Goal: Information Seeking & Learning: Understand process/instructions

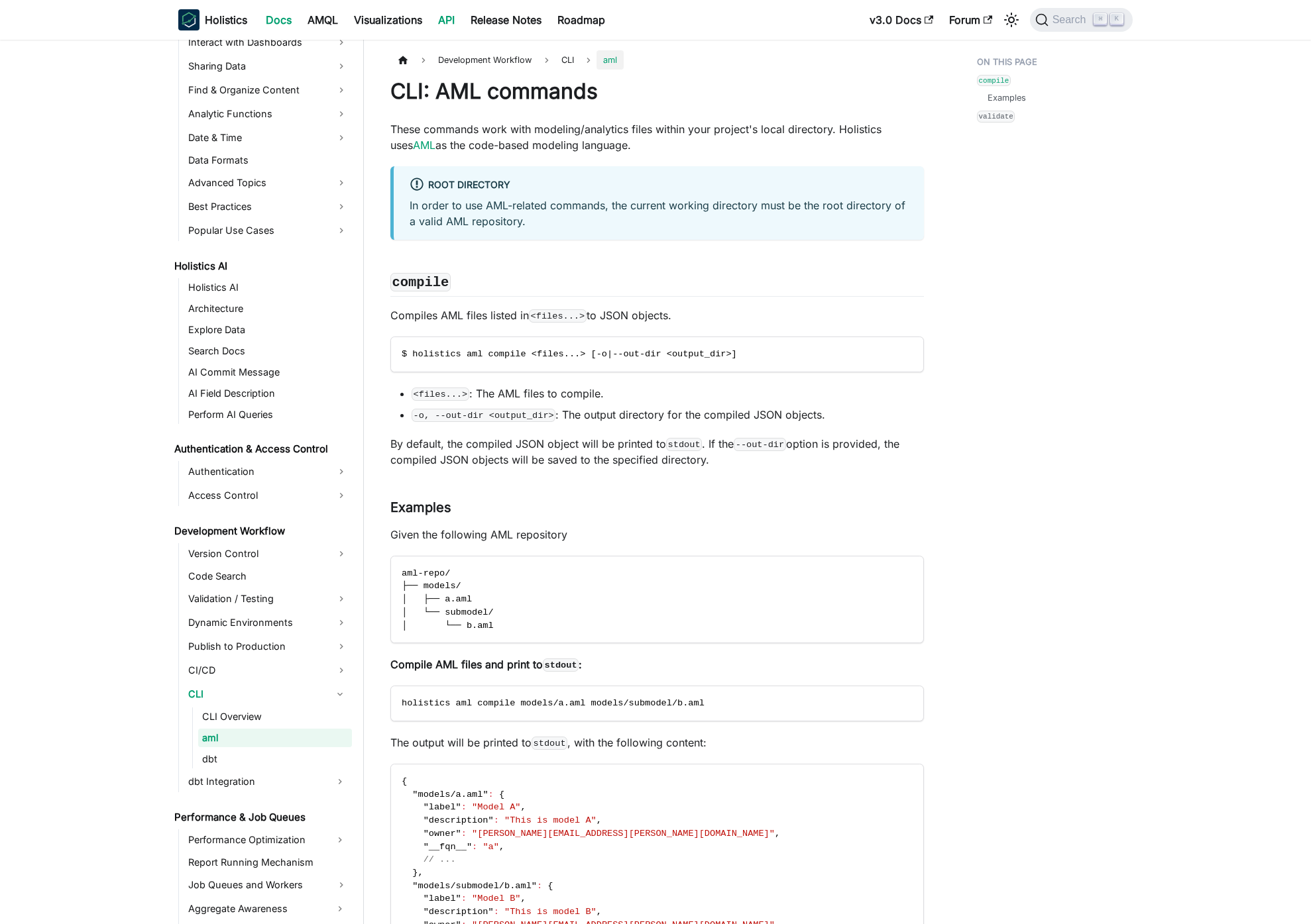
click at [463, 20] on link "API" at bounding box center [446, 20] width 33 height 21
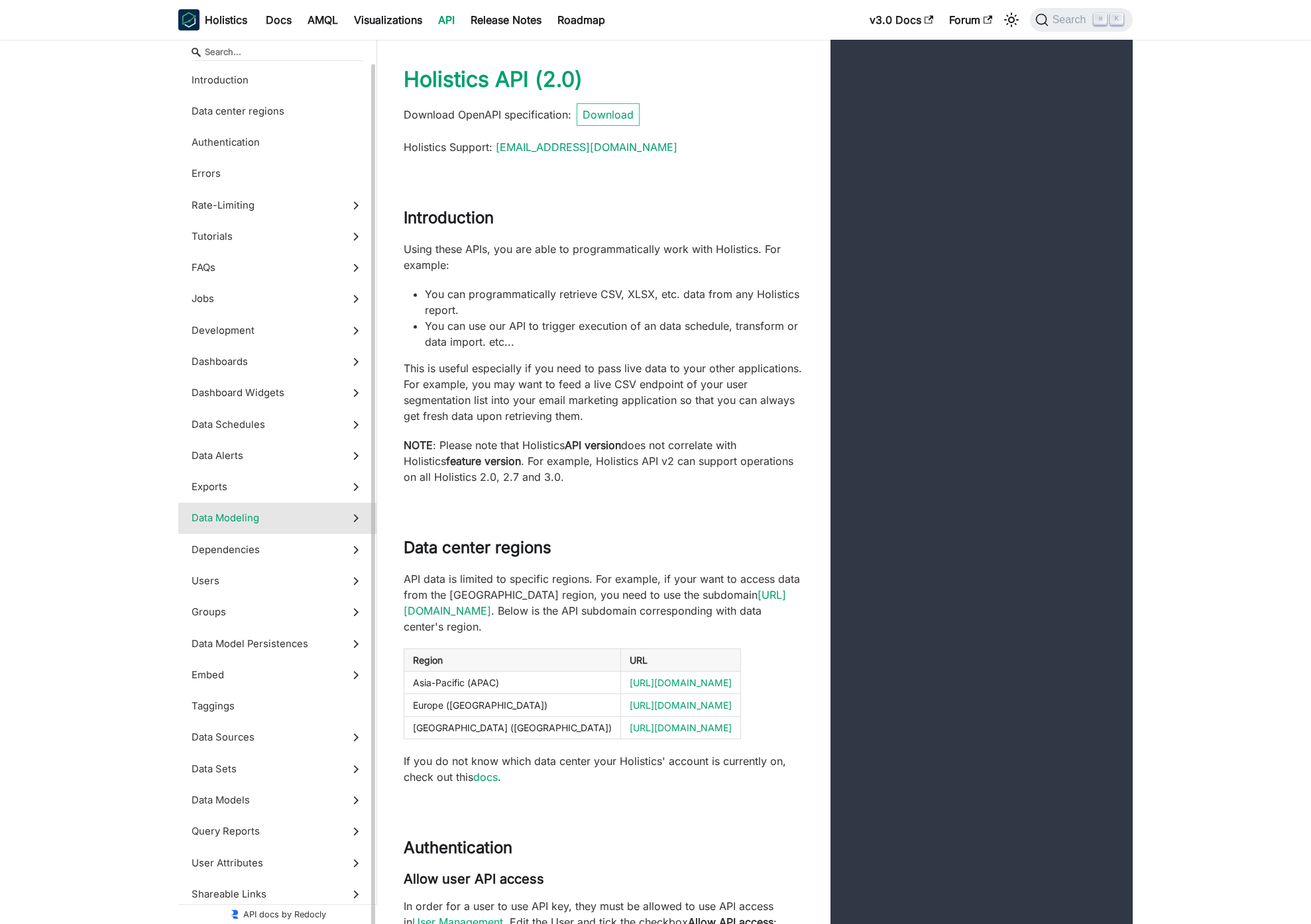
click at [273, 532] on label "Data Modeling" at bounding box center [278, 518] width 198 height 31
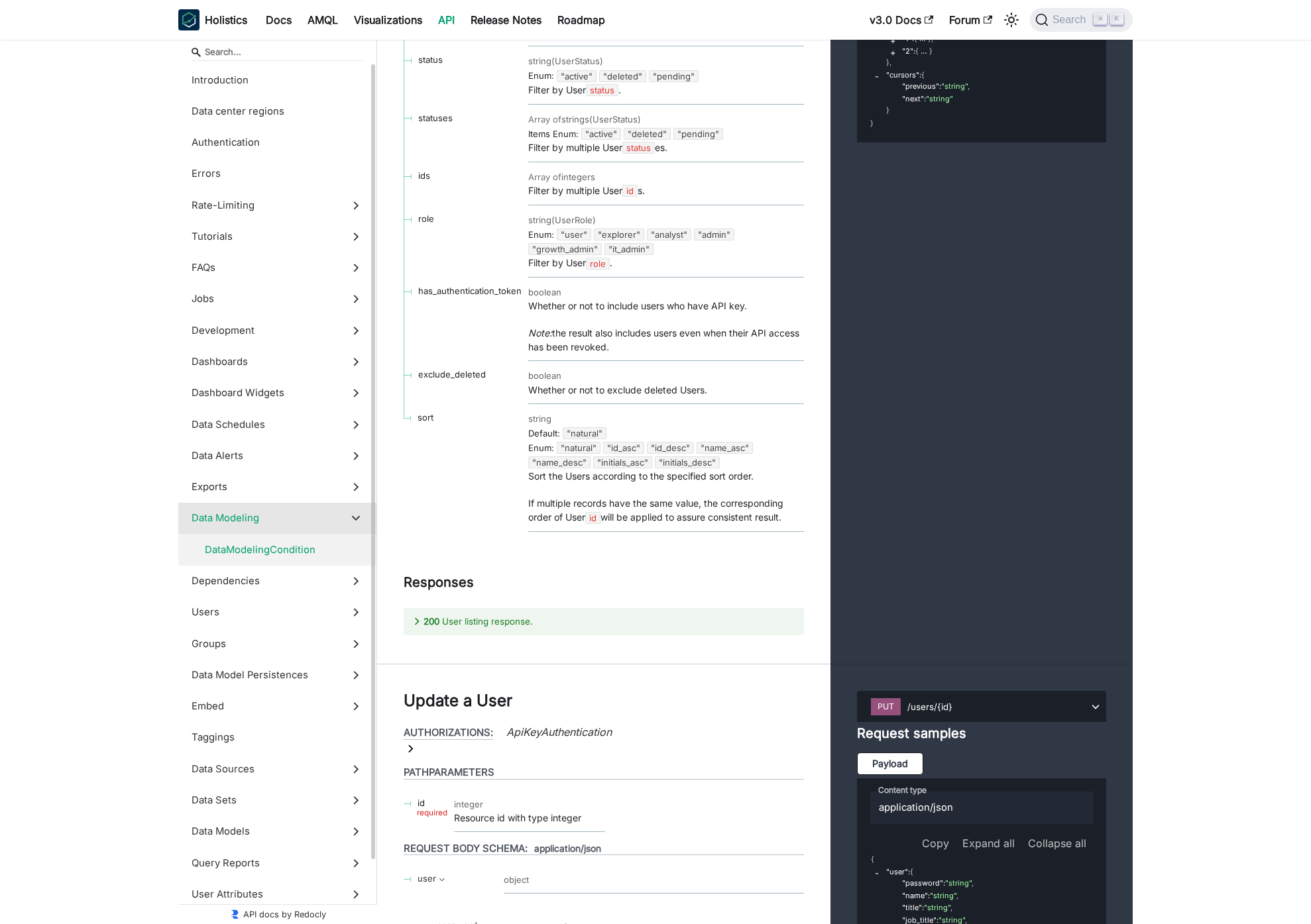
click at [282, 548] on span "DataModelingCondition" at bounding box center [271, 550] width 134 height 15
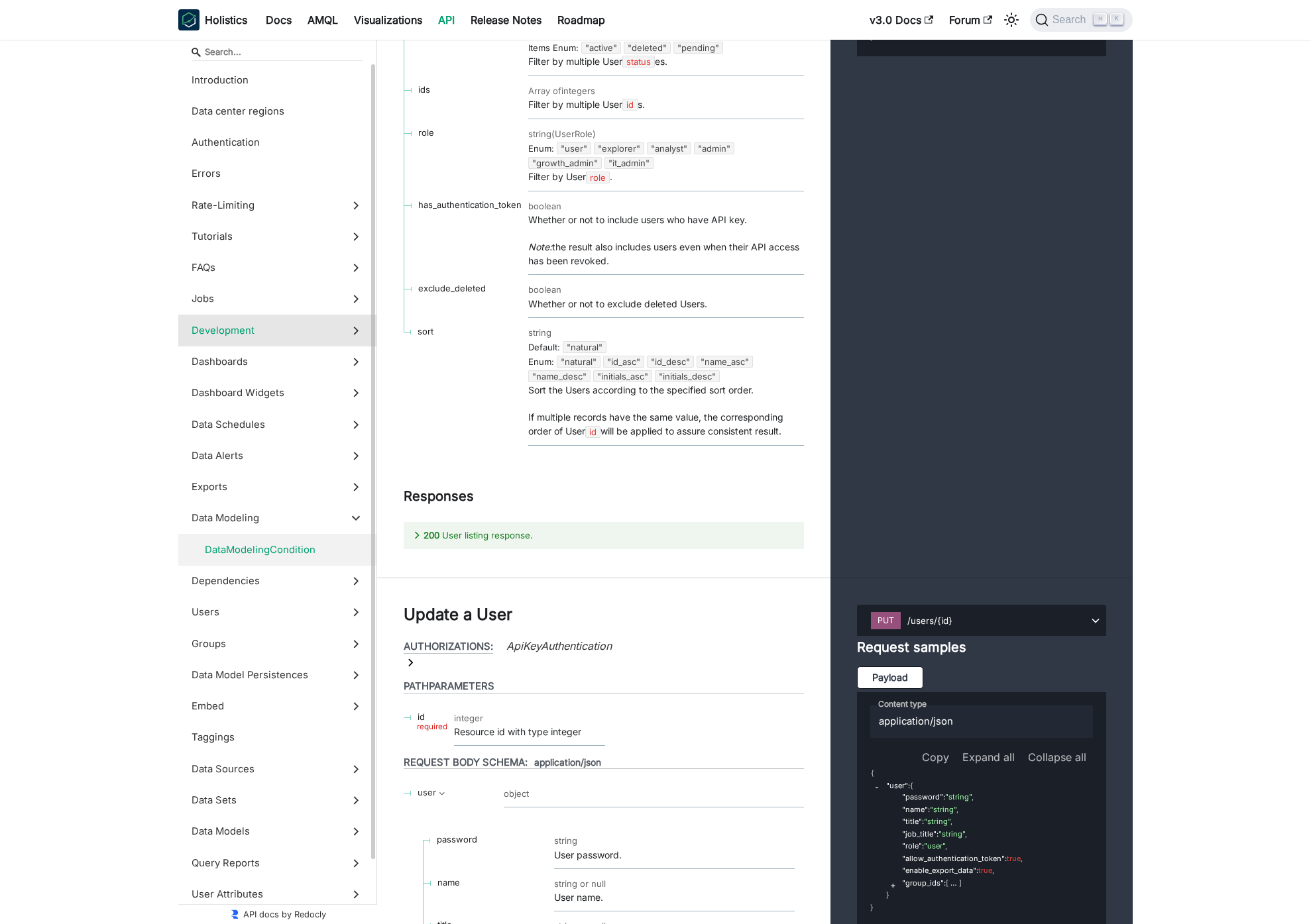
click at [291, 338] on label "Development" at bounding box center [278, 330] width 198 height 31
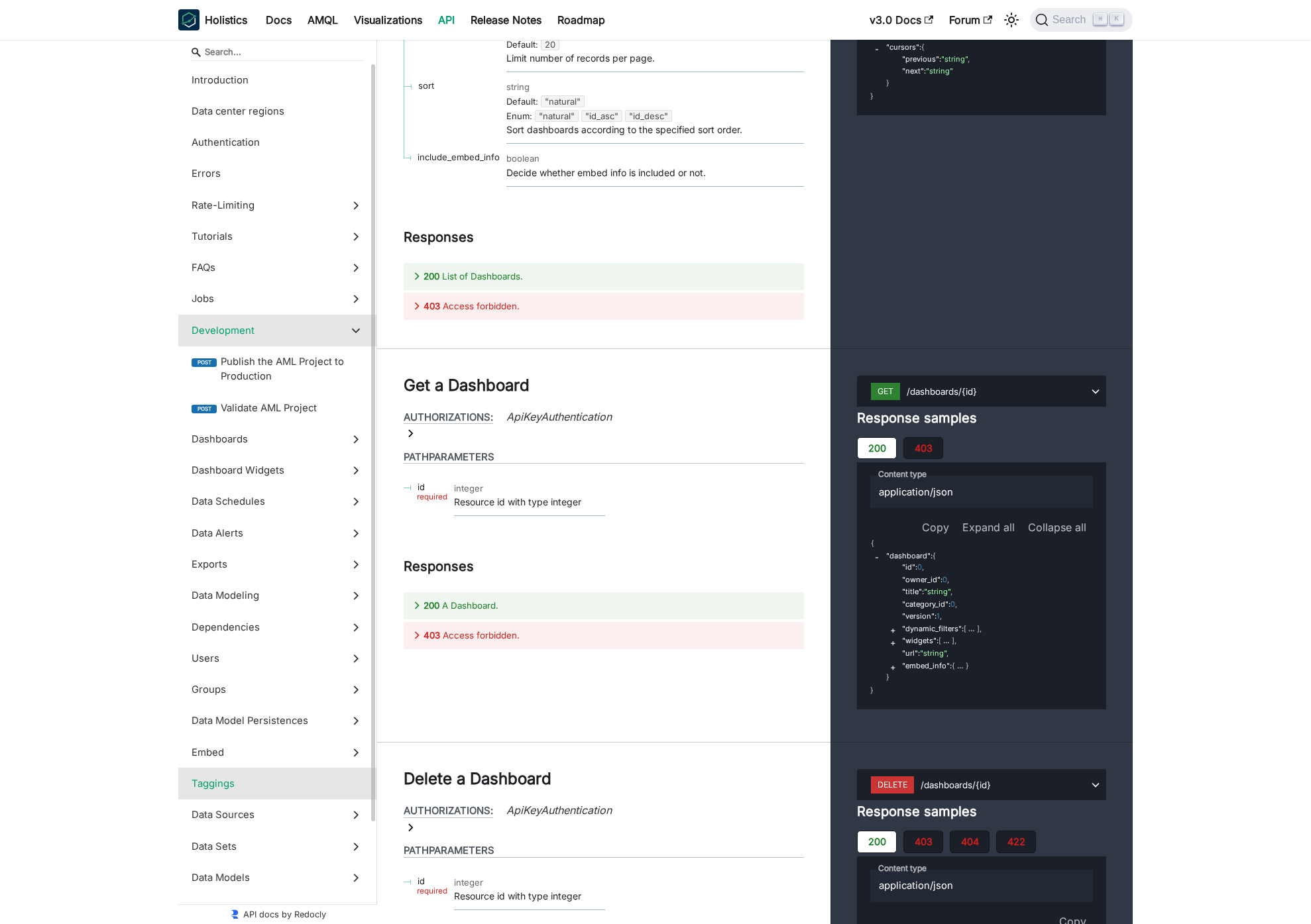
scroll to position [81, 0]
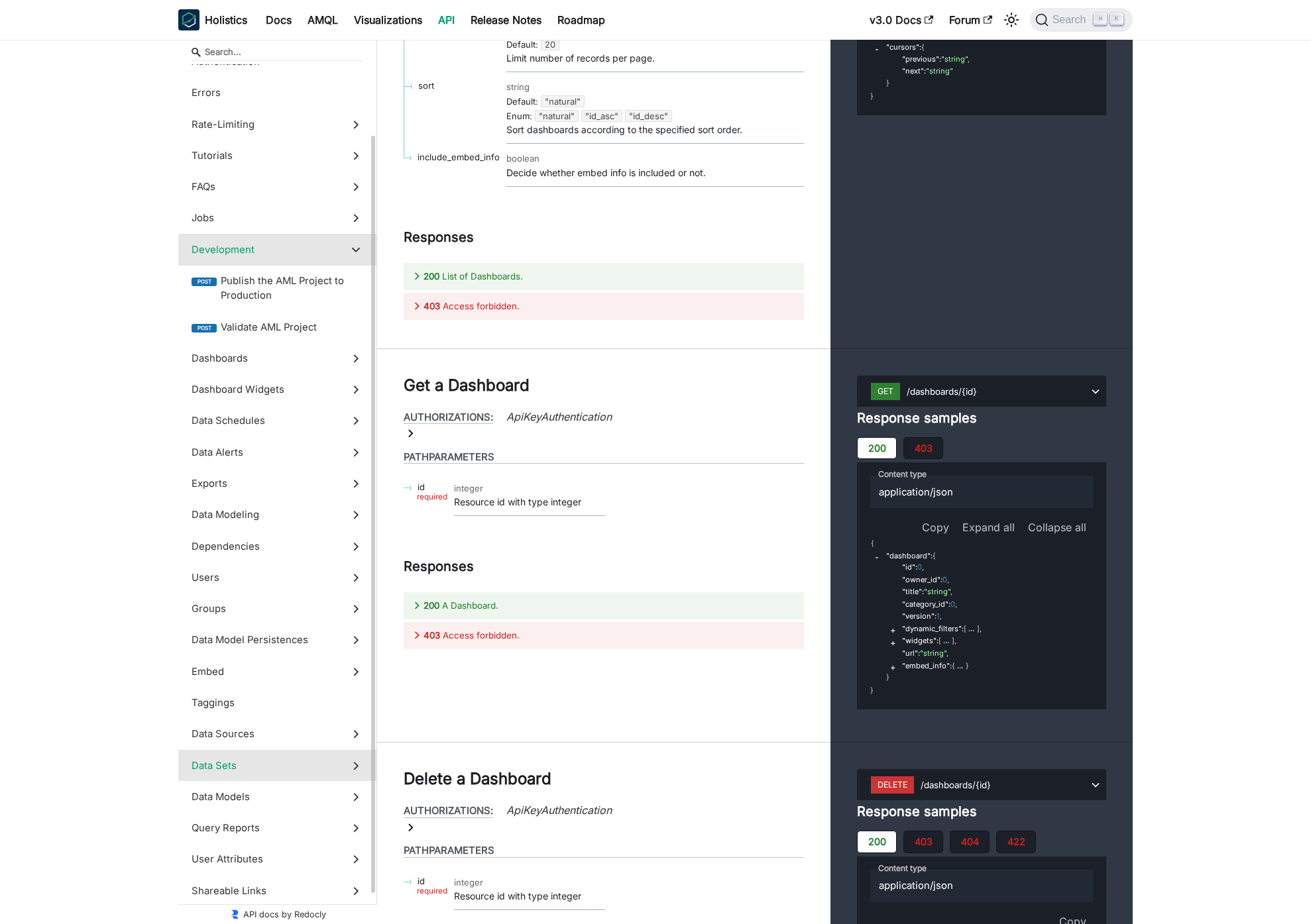
click at [254, 774] on label "Data Sets" at bounding box center [278, 765] width 198 height 31
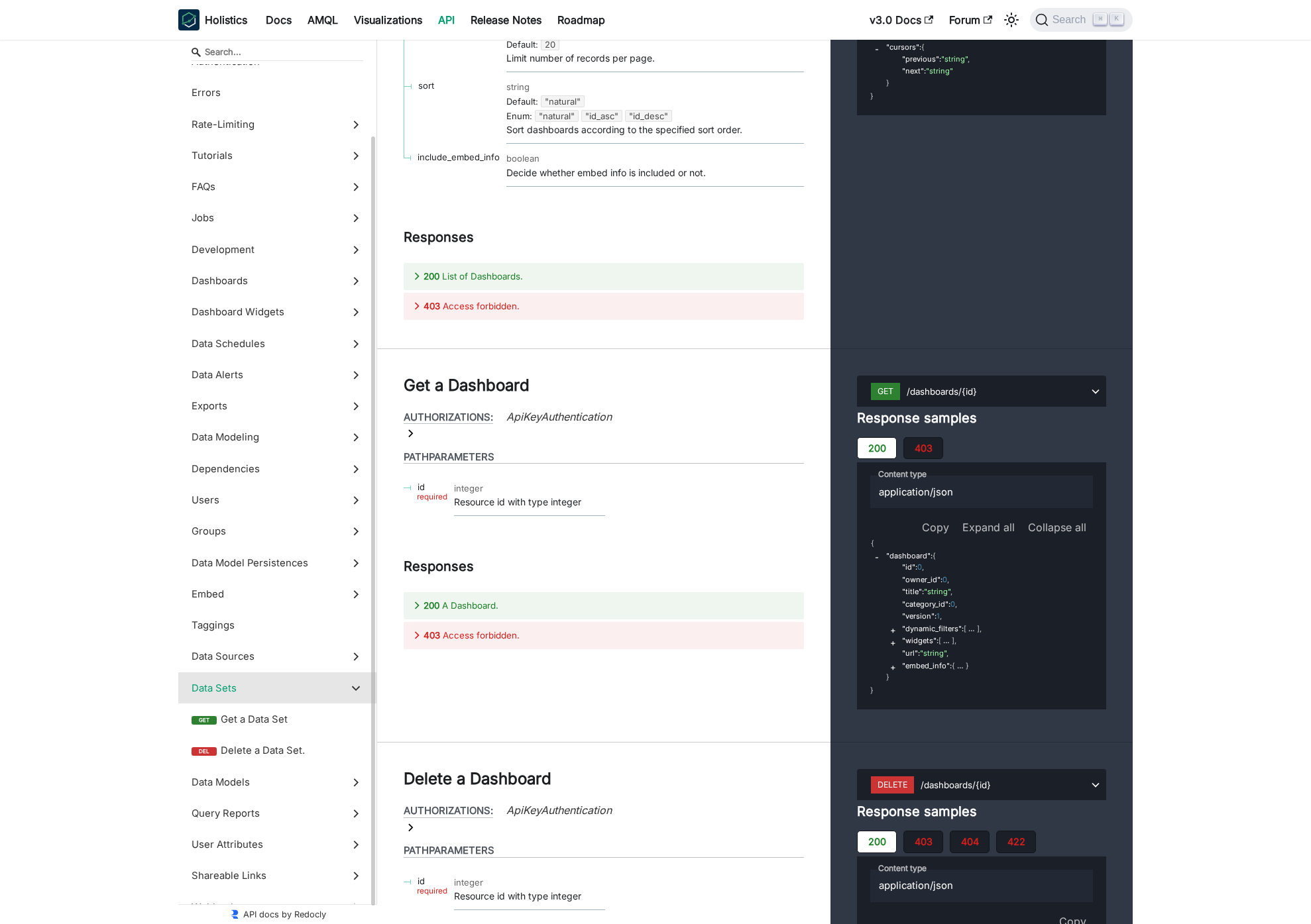
scroll to position [50053, 0]
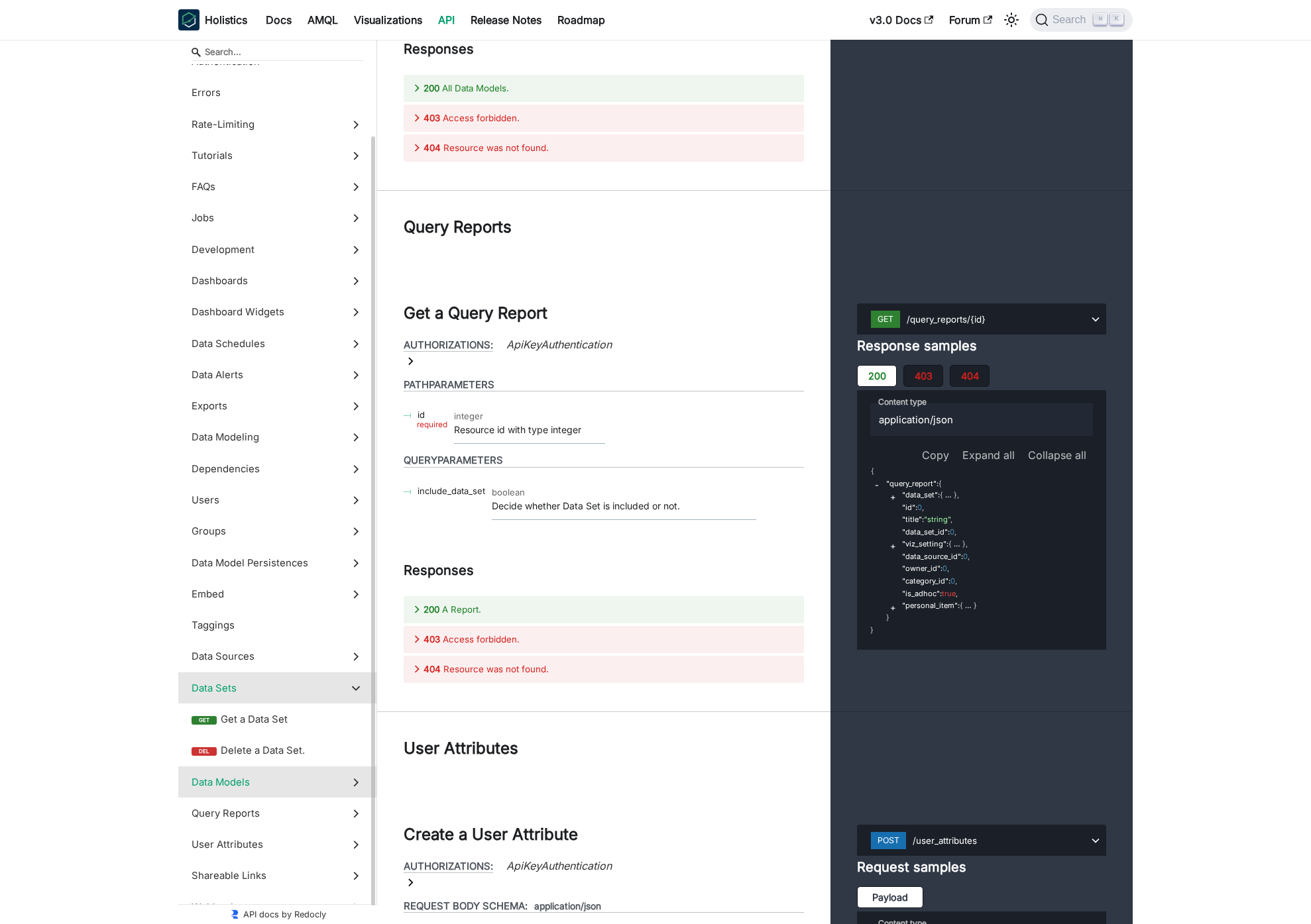
click at [253, 789] on span "Data Models" at bounding box center [264, 783] width 147 height 15
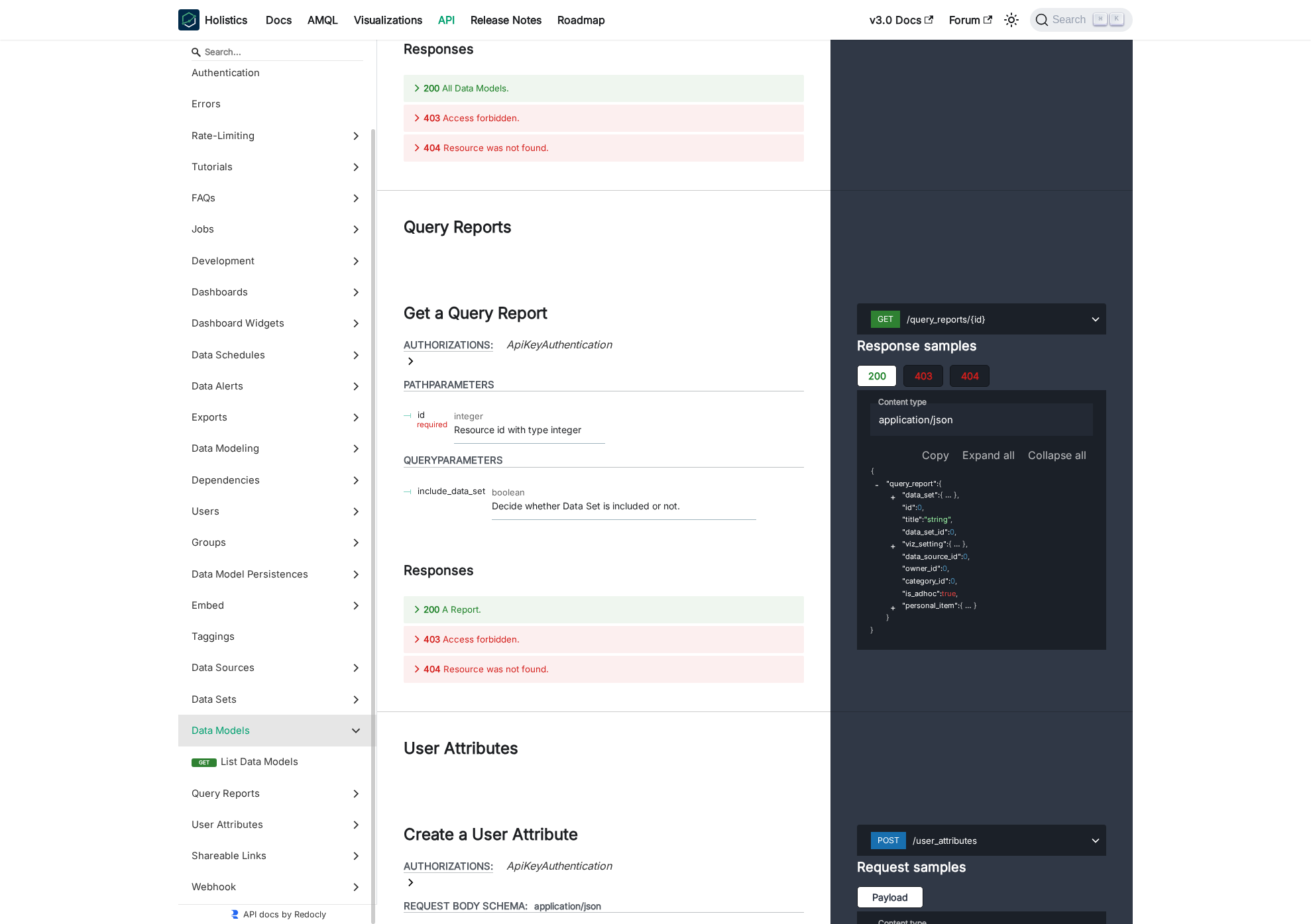
scroll to position [69, 0]
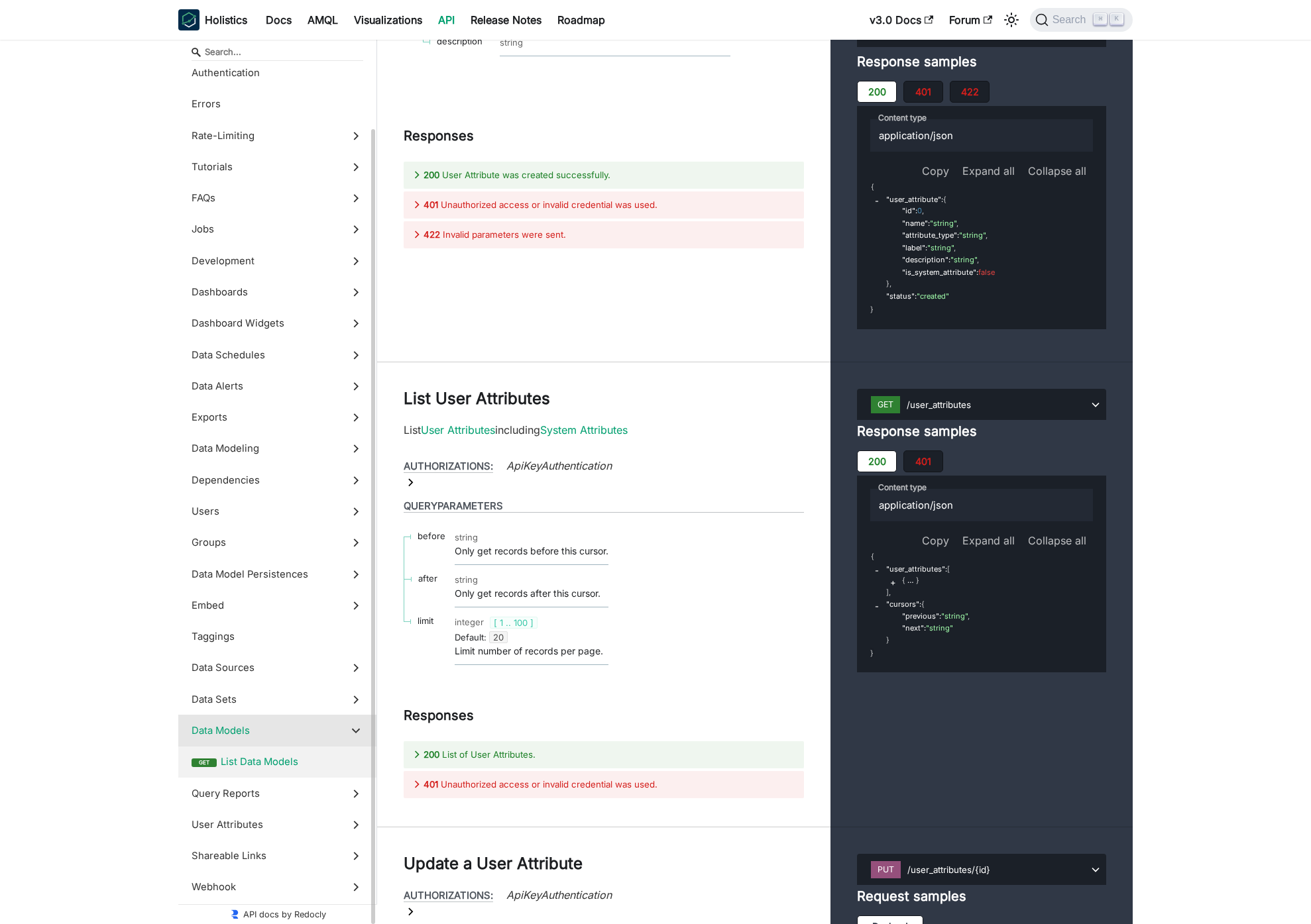
click at [274, 769] on span "List Data Models" at bounding box center [292, 762] width 142 height 15
